Goal: Find specific page/section: Find specific page/section

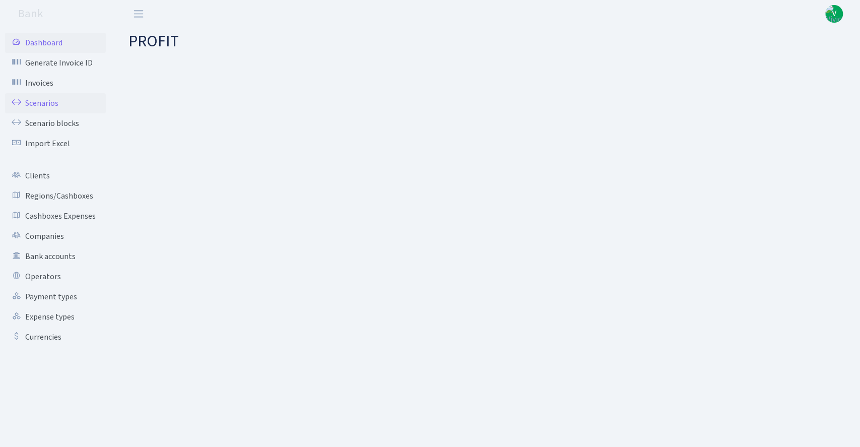
click at [51, 103] on link "Scenarios" at bounding box center [55, 103] width 101 height 20
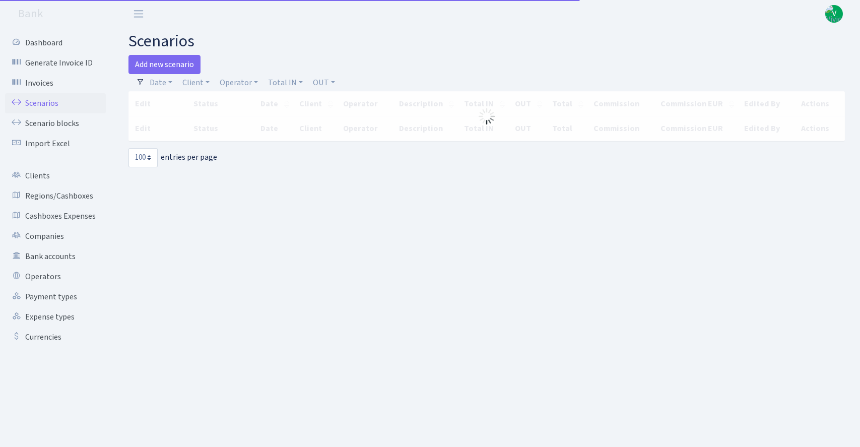
select select "100"
click at [188, 82] on link "Client" at bounding box center [195, 82] width 35 height 17
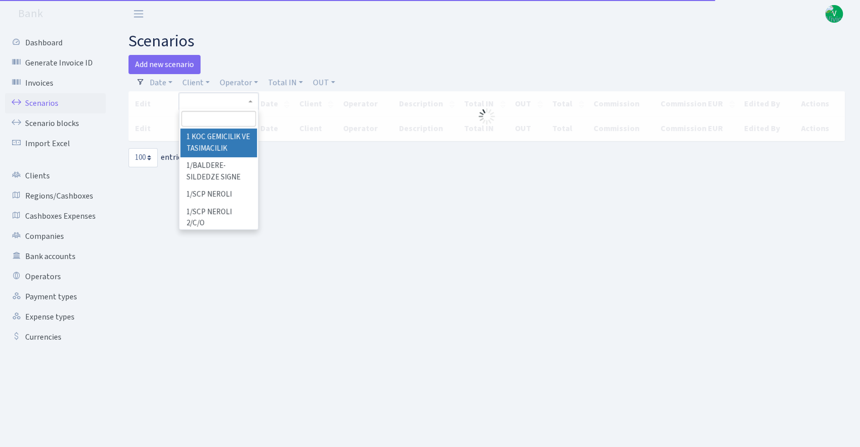
click at [207, 119] on input "search" at bounding box center [218, 119] width 75 height 16
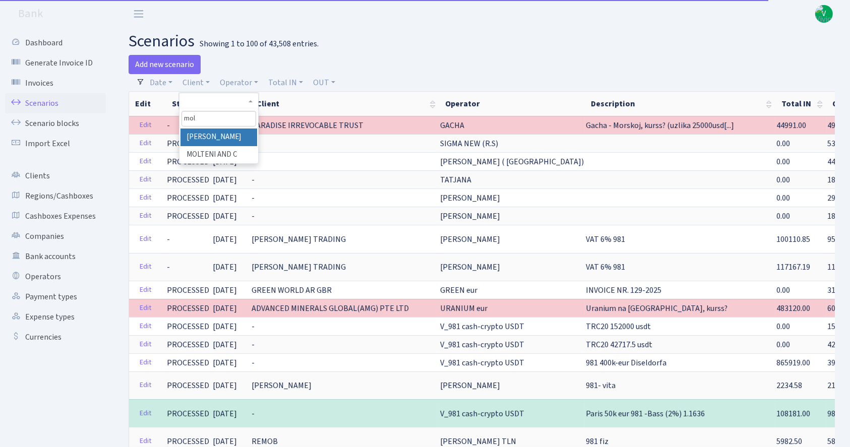
type input "[PERSON_NAME]"
click at [60, 101] on link "Scenarios" at bounding box center [55, 103] width 101 height 20
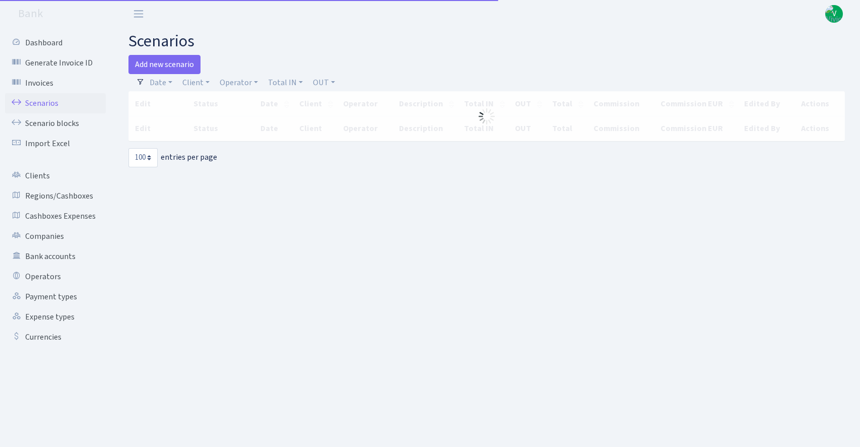
select select "100"
